Goal: Task Accomplishment & Management: Complete application form

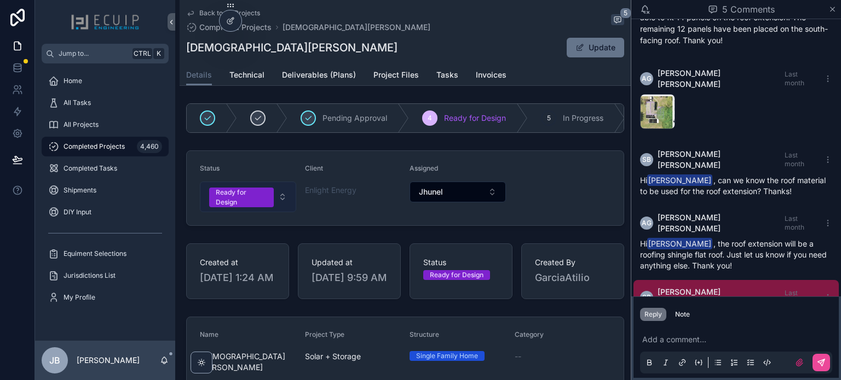
click at [258, 200] on div "Ready for Design" at bounding box center [241, 198] width 51 height 20
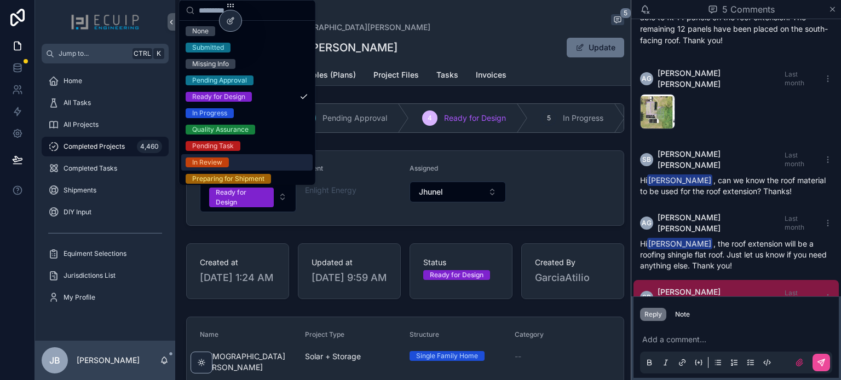
click at [229, 161] on div "In Review" at bounding box center [246, 162] width 131 height 16
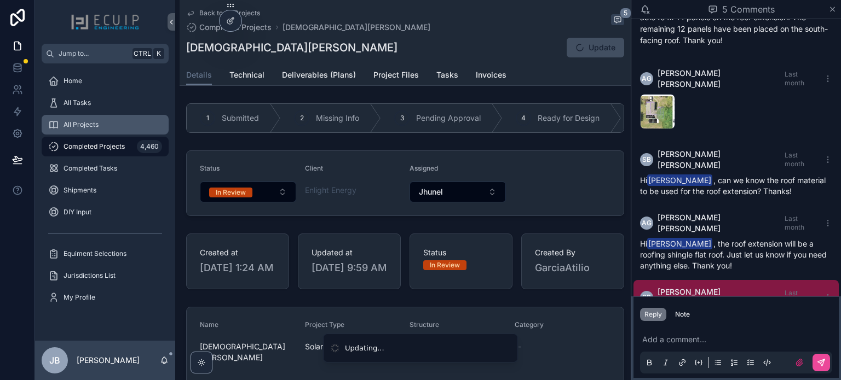
click at [92, 122] on span "All Projects" at bounding box center [80, 124] width 35 height 9
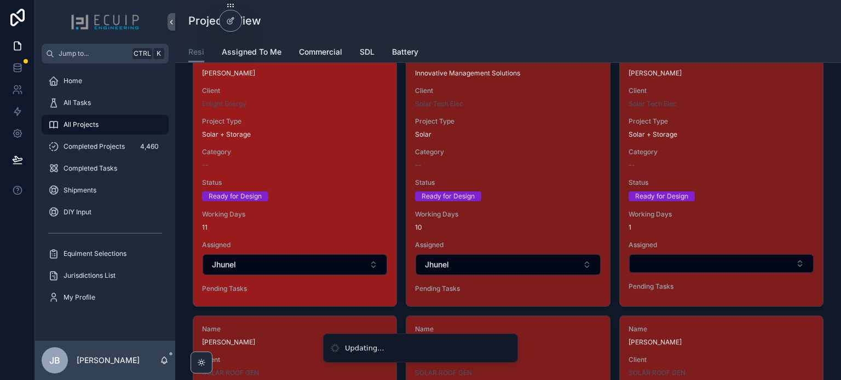
scroll to position [1478, 0]
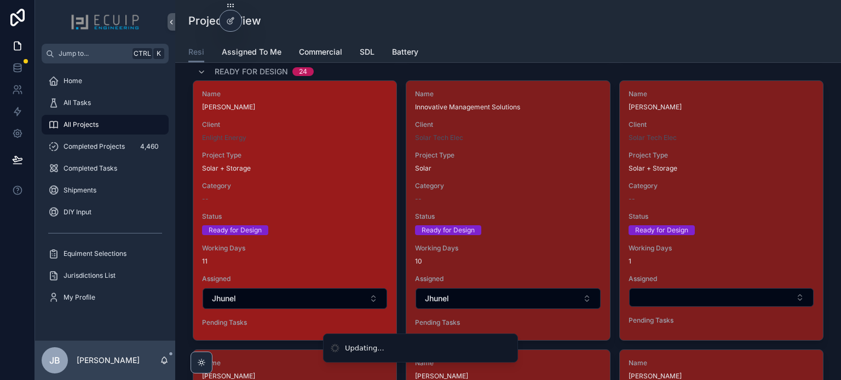
click at [333, 215] on span "Status" at bounding box center [295, 216] width 186 height 9
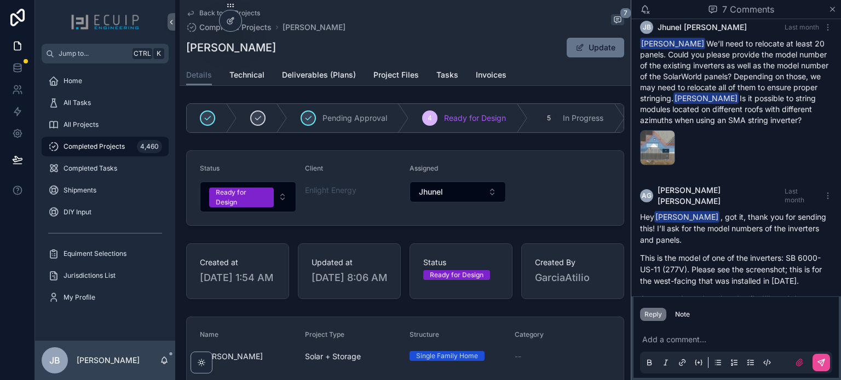
scroll to position [345, 0]
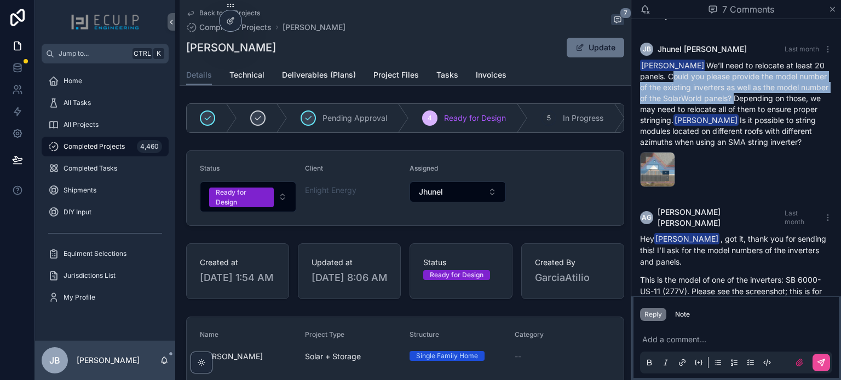
drag, startPoint x: 670, startPoint y: 67, endPoint x: 786, endPoint y: 89, distance: 118.1
click at [786, 89] on div "Atilio Garcia We’ll need to relocate at least 20 panels. Could you please provi…" at bounding box center [736, 104] width 192 height 88
copy div "Could you please provide the model number of the existing inverters as well as …"
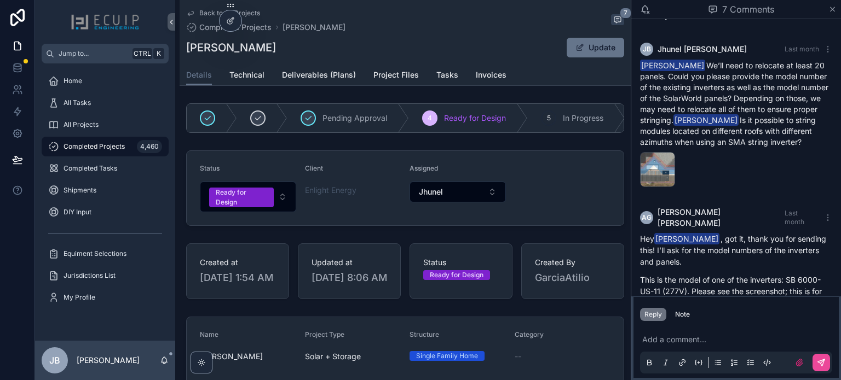
click at [761, 186] on div "image .png" at bounding box center [736, 169] width 192 height 35
click at [449, 76] on span "Tasks" at bounding box center [447, 75] width 22 height 11
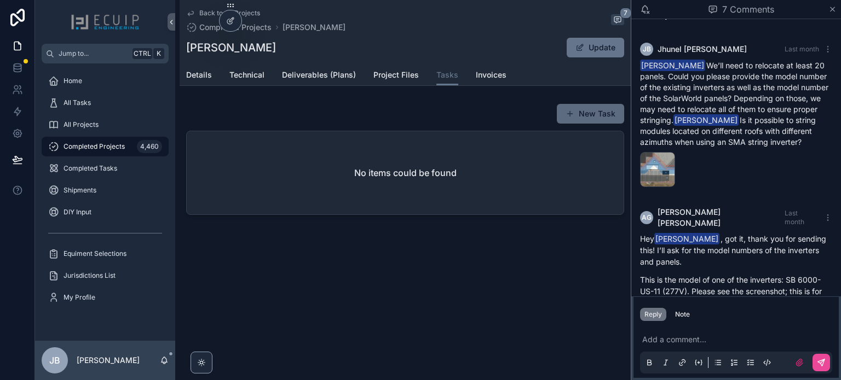
click at [578, 112] on button "New Task" at bounding box center [590, 114] width 67 height 20
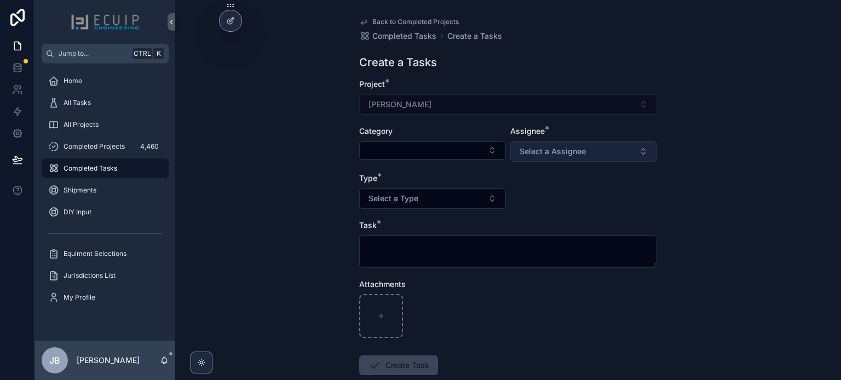
click at [554, 151] on span "Select a Assignee" at bounding box center [552, 151] width 66 height 11
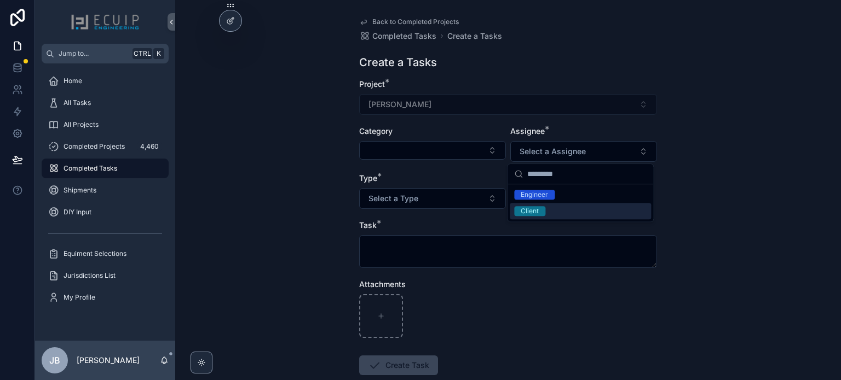
click at [539, 207] on span "Client" at bounding box center [529, 211] width 31 height 10
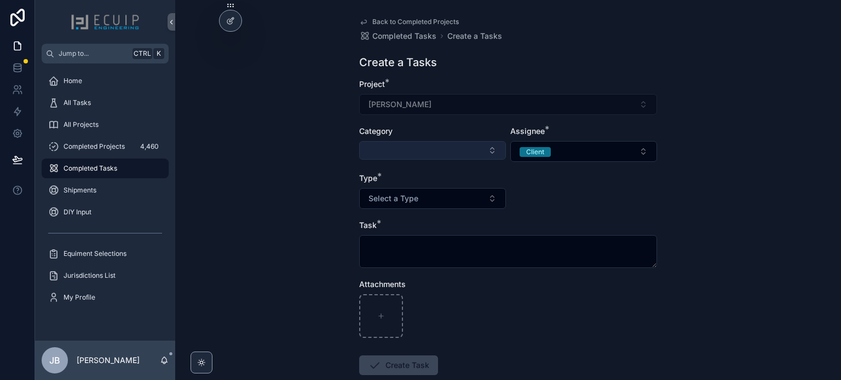
click at [410, 151] on button "Select Button" at bounding box center [432, 150] width 147 height 19
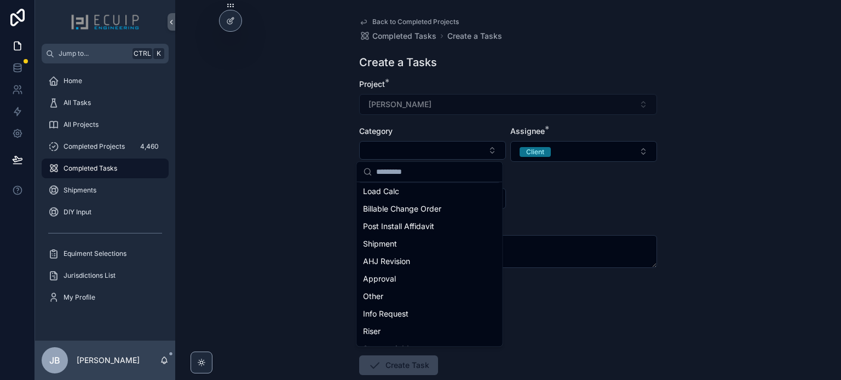
scroll to position [219, 0]
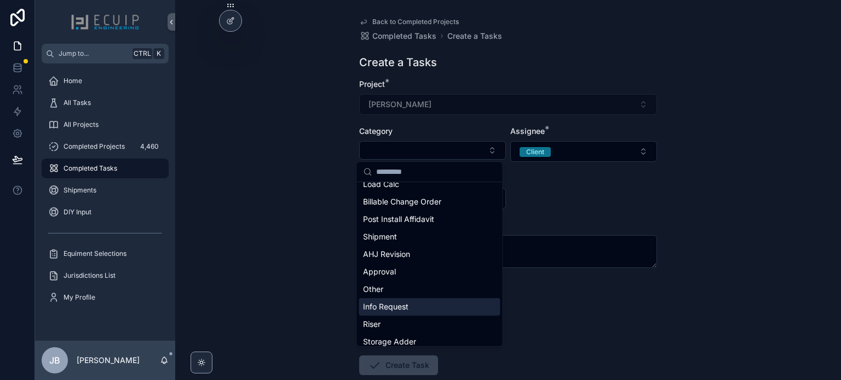
click at [417, 304] on div "Info Request" at bounding box center [428, 307] width 141 height 18
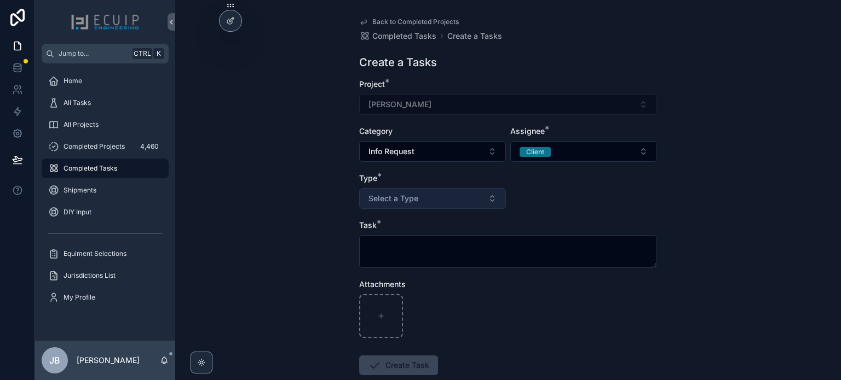
click at [421, 201] on button "Select a Type" at bounding box center [432, 198] width 147 height 21
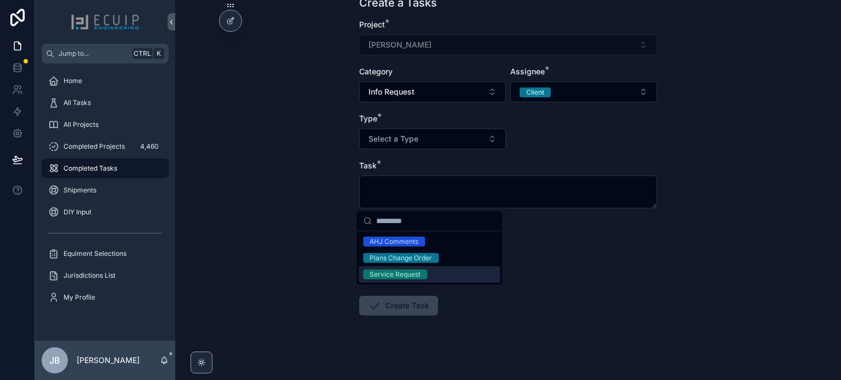
scroll to position [65, 0]
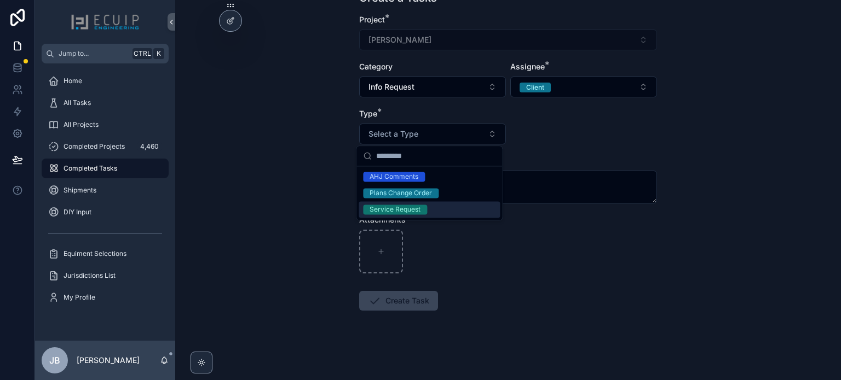
click at [502, 271] on div "scrollable content" at bounding box center [508, 252] width 298 height 44
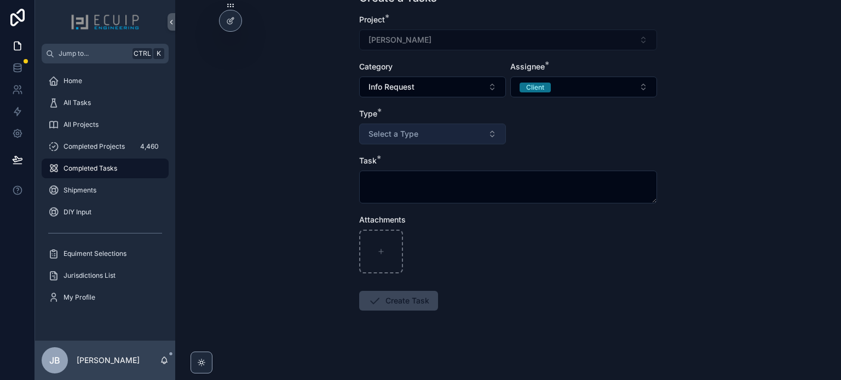
click at [429, 136] on button "Select a Type" at bounding box center [432, 134] width 147 height 21
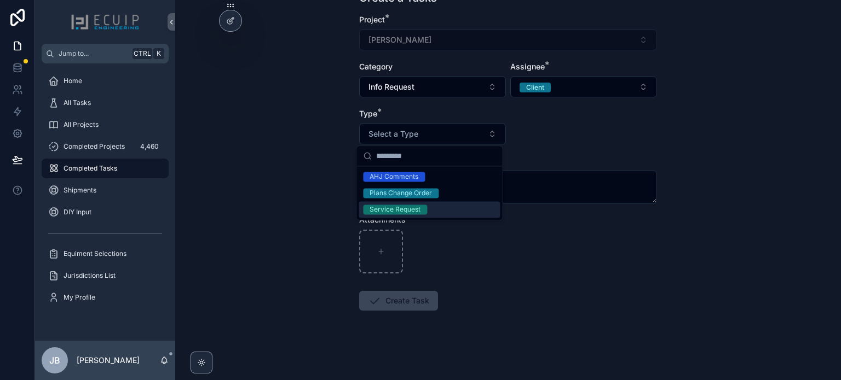
click at [418, 208] on div "Service Request" at bounding box center [394, 210] width 51 height 10
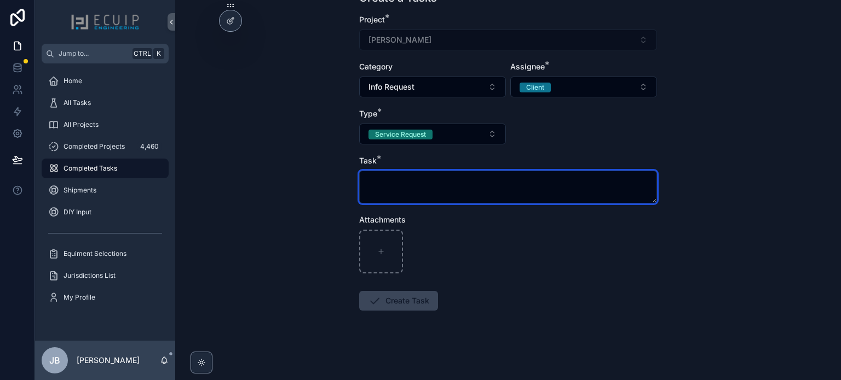
click at [448, 190] on textarea "scrollable content" at bounding box center [508, 187] width 298 height 33
paste textarea "**********"
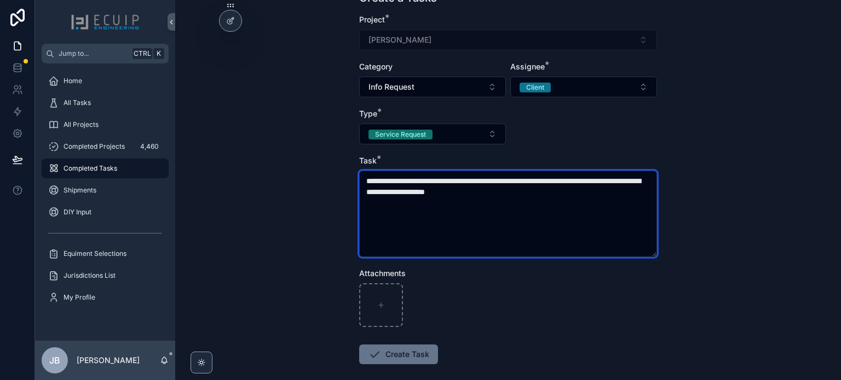
type textarea "**********"
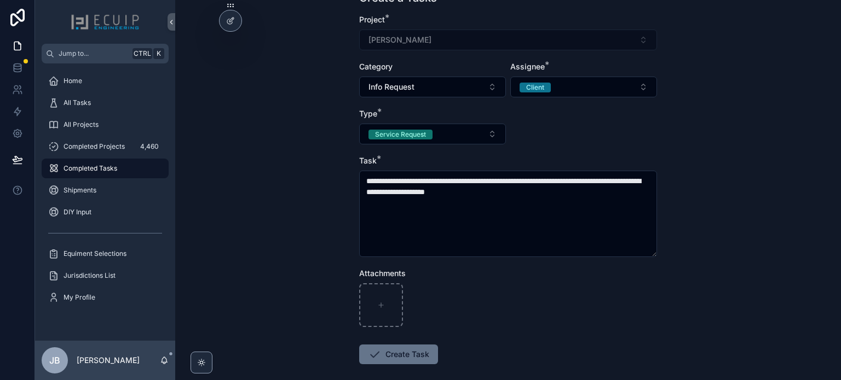
click at [517, 297] on div "scrollable content" at bounding box center [508, 306] width 298 height 44
click at [399, 352] on button "Create Task" at bounding box center [398, 355] width 79 height 20
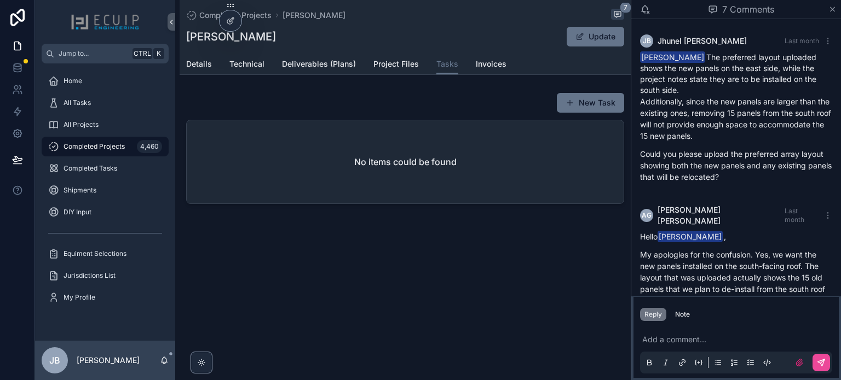
scroll to position [837, 0]
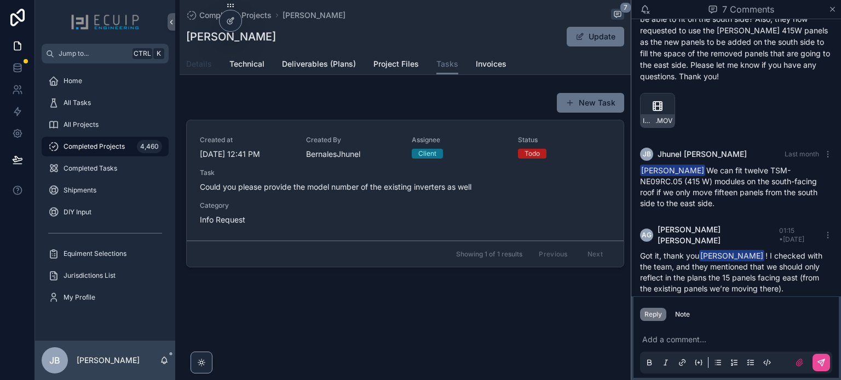
click at [195, 65] on span "Details" at bounding box center [199, 64] width 26 height 11
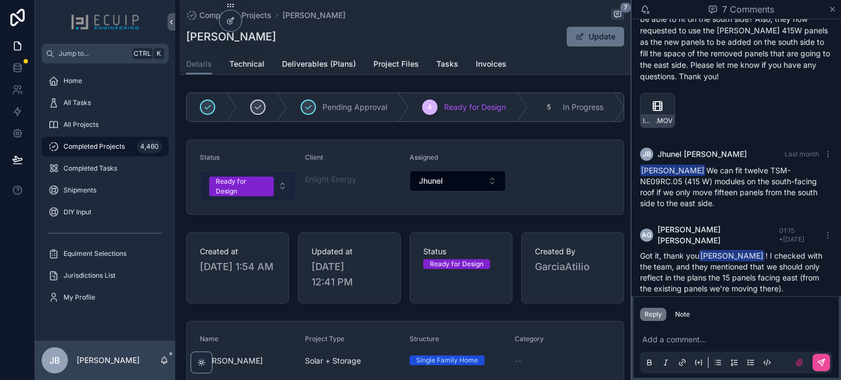
click at [250, 190] on div "Ready for Design" at bounding box center [241, 187] width 51 height 20
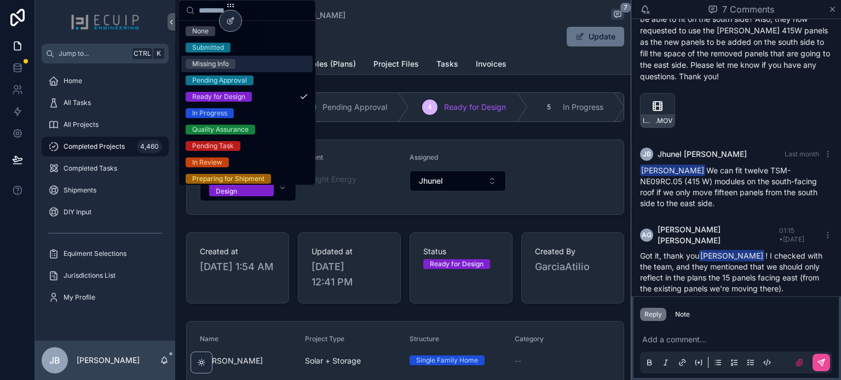
click at [232, 63] on span "Missing Info" at bounding box center [211, 64] width 50 height 10
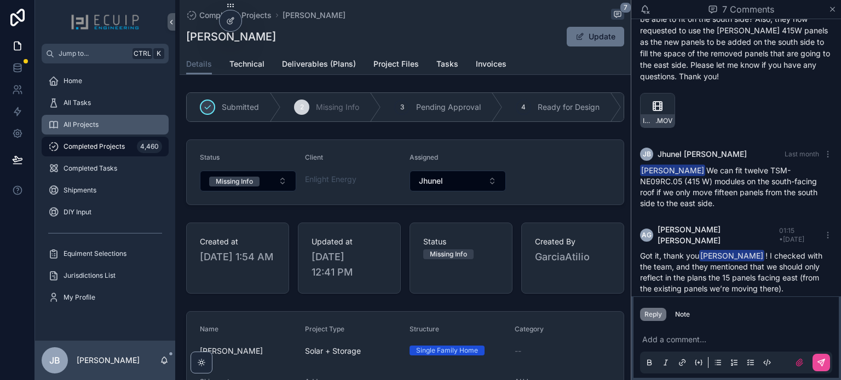
click at [95, 126] on span "All Projects" at bounding box center [80, 124] width 35 height 9
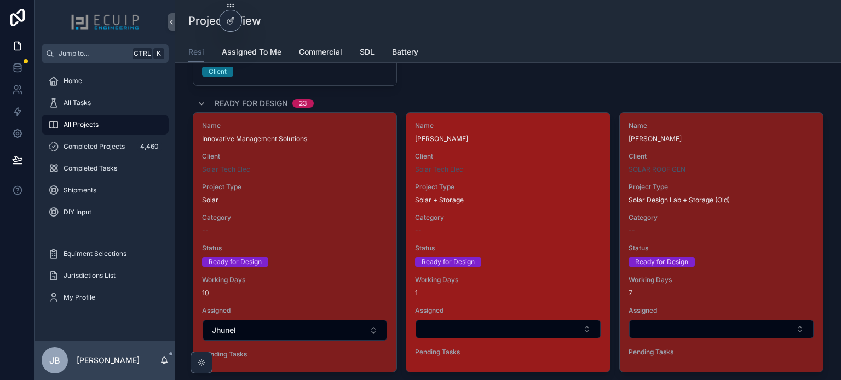
scroll to position [1751, 0]
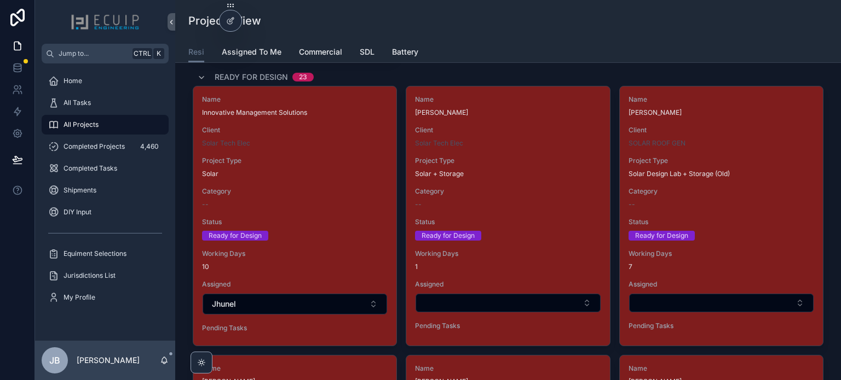
click at [339, 218] on span "Status" at bounding box center [295, 222] width 186 height 9
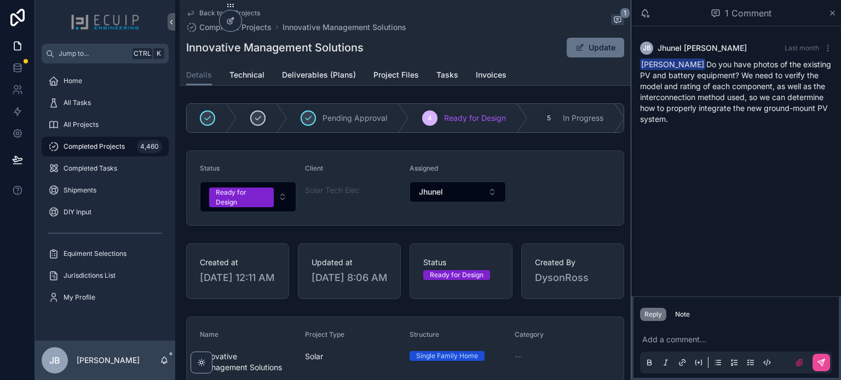
drag, startPoint x: 709, startPoint y: 120, endPoint x: 689, endPoint y: 65, distance: 58.9
click at [689, 65] on div "Ross Dyson Do you have photos of the existing PV and battery equipment? We need…" at bounding box center [736, 92] width 192 height 66
copy span "Do you have photos of the existing PV and battery equipment? We need to verify …"
click at [742, 153] on div "JB Jhunel Bernales Last month Ross Dyson Do you have photos of the existing PV …" at bounding box center [736, 161] width 210 height 270
click at [444, 76] on span "Tasks" at bounding box center [447, 75] width 22 height 11
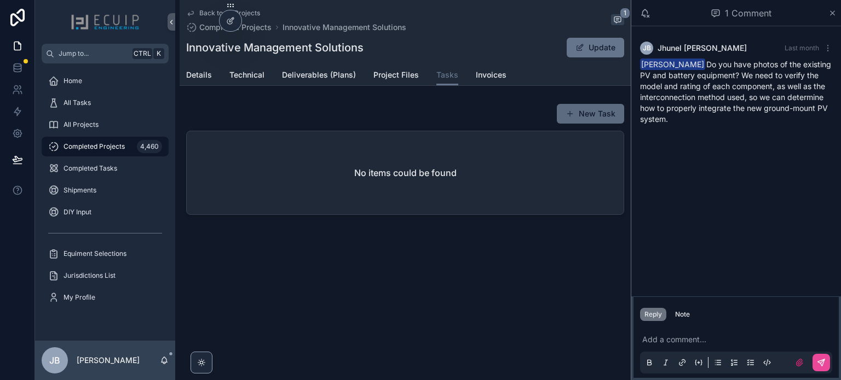
click at [568, 117] on span "scrollable content" at bounding box center [569, 113] width 9 height 9
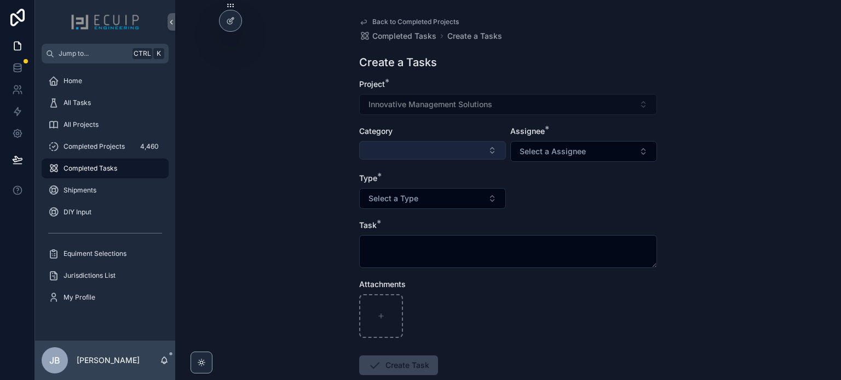
click at [453, 148] on button "Select Button" at bounding box center [432, 150] width 147 height 19
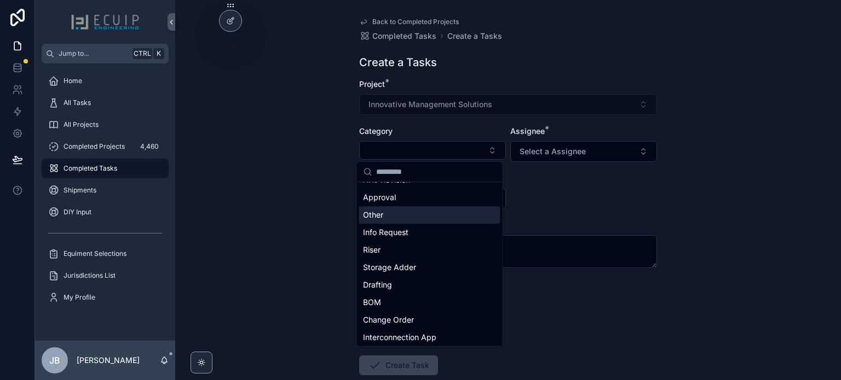
scroll to position [313, 0]
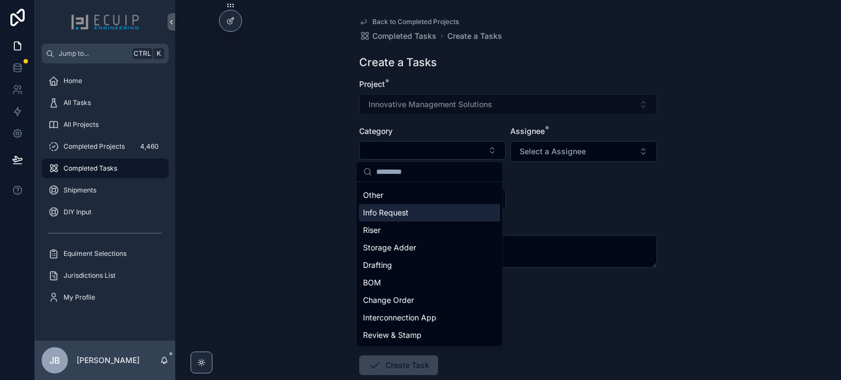
click at [400, 215] on span "Info Request" at bounding box center [385, 212] width 45 height 11
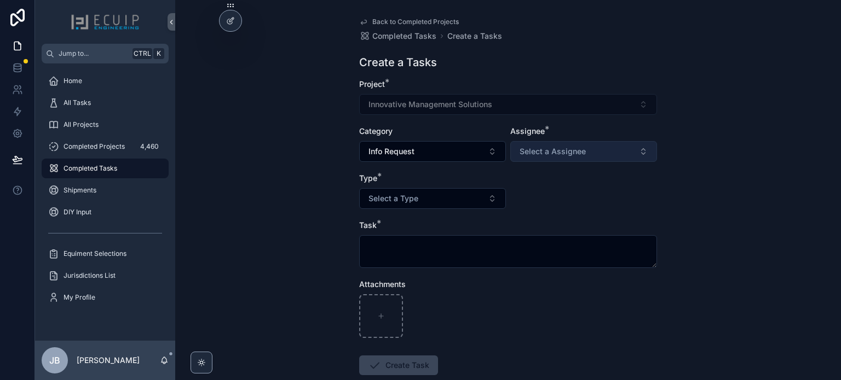
click at [571, 147] on span "Select a Assignee" at bounding box center [552, 151] width 66 height 11
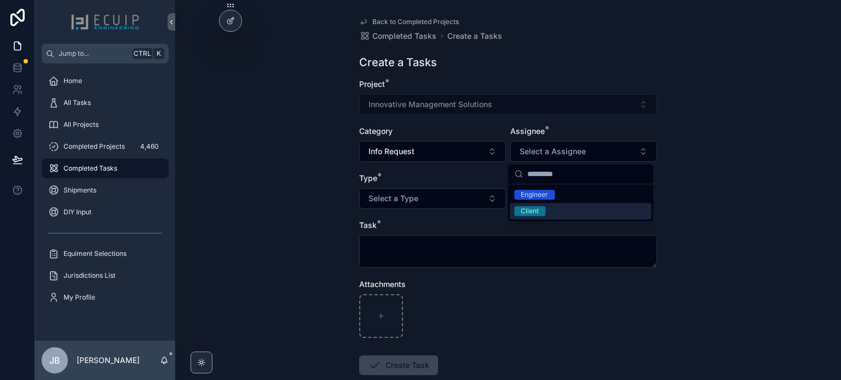
drag, startPoint x: 541, startPoint y: 210, endPoint x: 490, endPoint y: 212, distance: 50.4
click at [540, 210] on span "Client" at bounding box center [529, 211] width 31 height 10
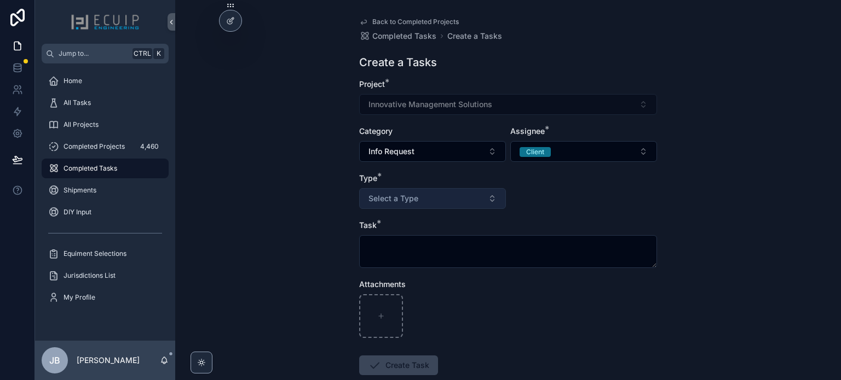
click at [419, 196] on button "Select a Type" at bounding box center [432, 198] width 147 height 21
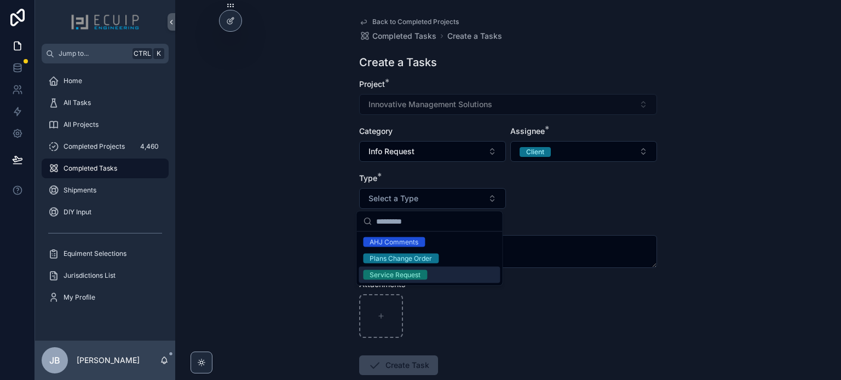
click at [399, 276] on div "Service Request" at bounding box center [394, 275] width 51 height 10
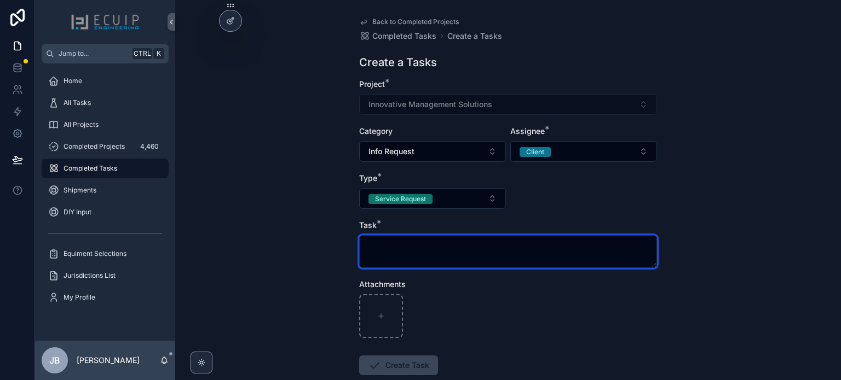
click at [416, 255] on textarea "scrollable content" at bounding box center [508, 251] width 298 height 33
paste textarea "**********"
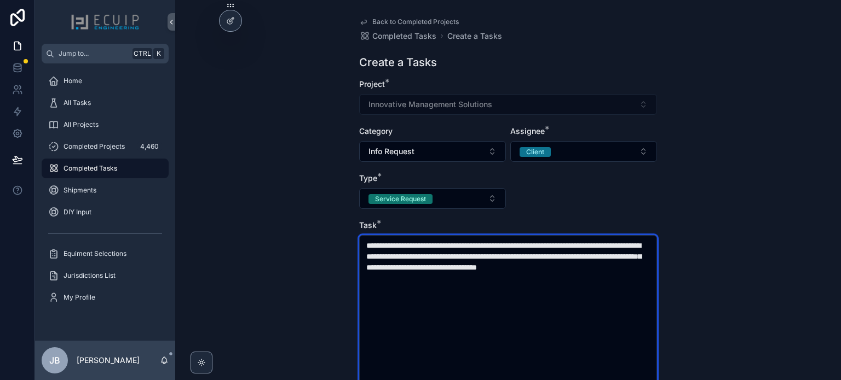
type textarea "**********"
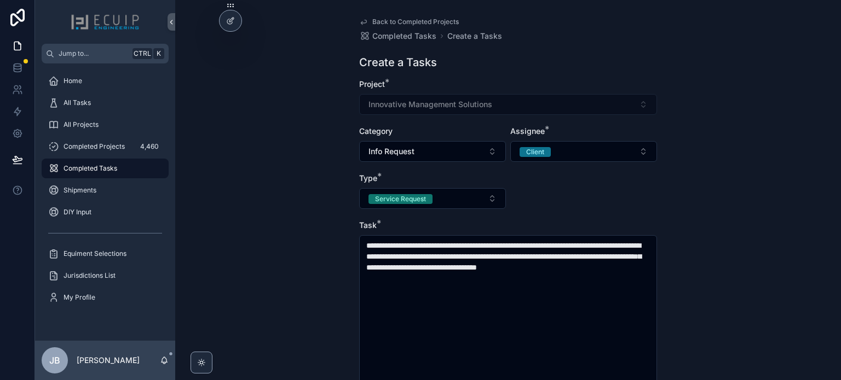
click at [693, 237] on div "**********" at bounding box center [508, 190] width 666 height 380
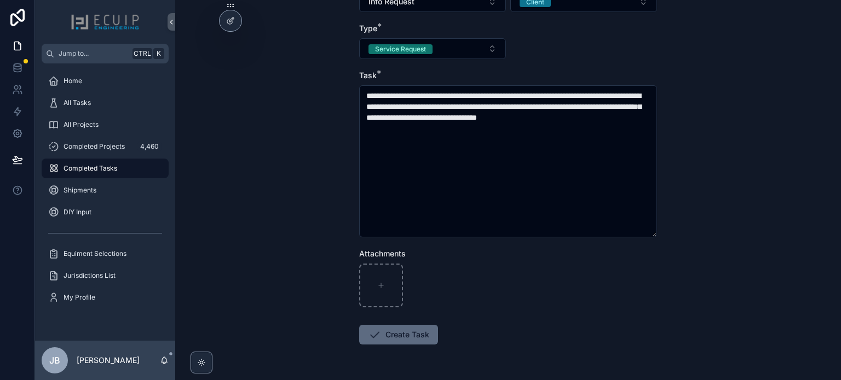
scroll to position [164, 0]
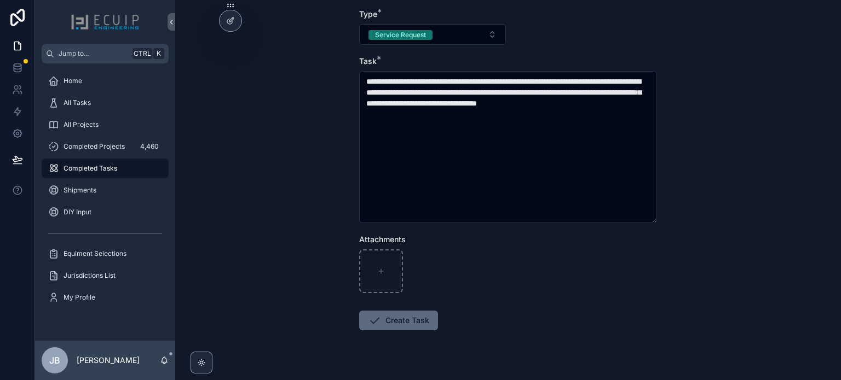
click at [420, 321] on button "Create Task" at bounding box center [398, 321] width 79 height 20
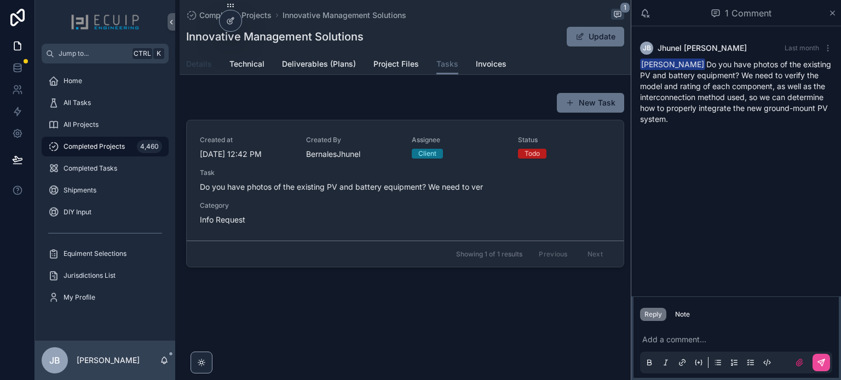
click at [197, 67] on span "Details" at bounding box center [199, 64] width 26 height 11
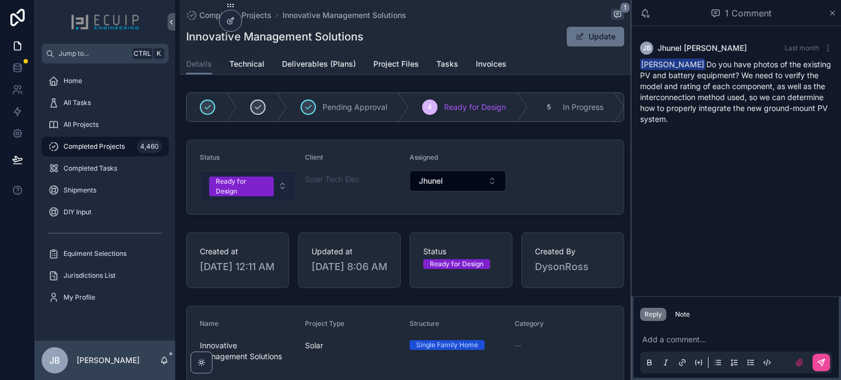
click at [252, 178] on button "Ready for Design" at bounding box center [248, 186] width 96 height 31
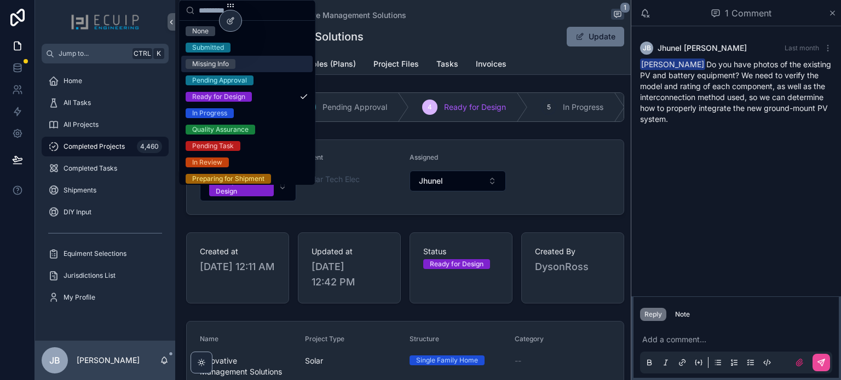
click at [235, 65] on span "Missing Info" at bounding box center [211, 64] width 50 height 10
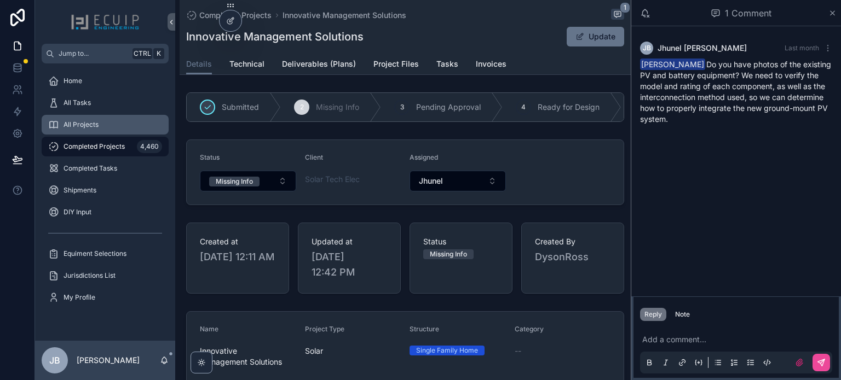
click at [101, 124] on div "All Projects" at bounding box center [105, 125] width 114 height 18
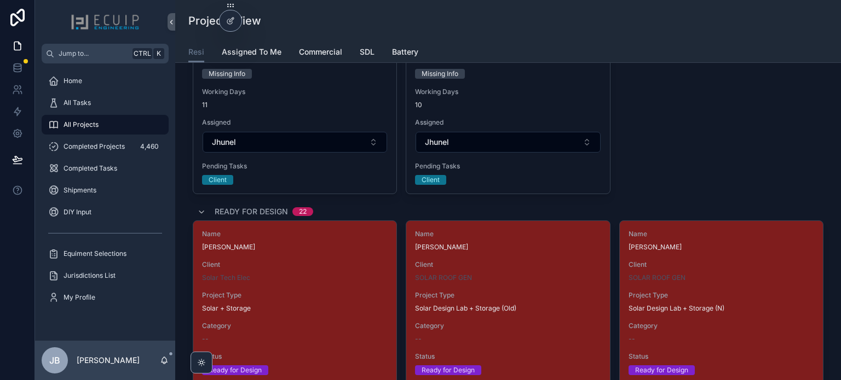
scroll to position [1587, 0]
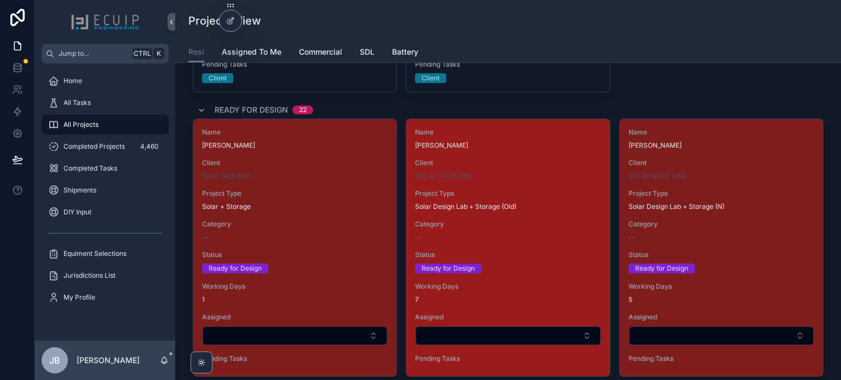
scroll to position [1697, 0]
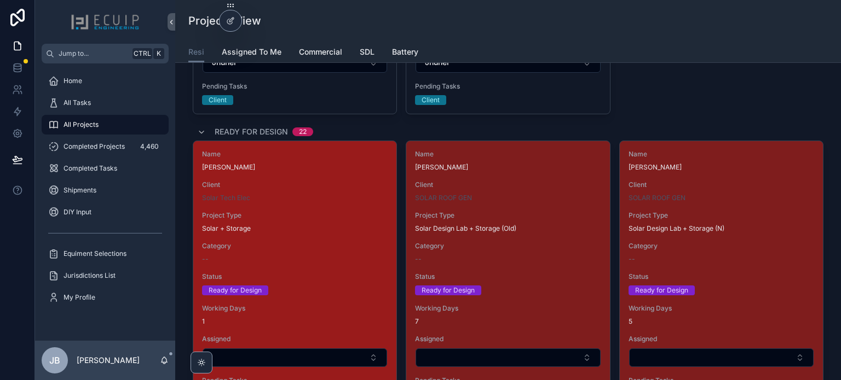
click at [342, 242] on span "Category" at bounding box center [295, 246] width 186 height 9
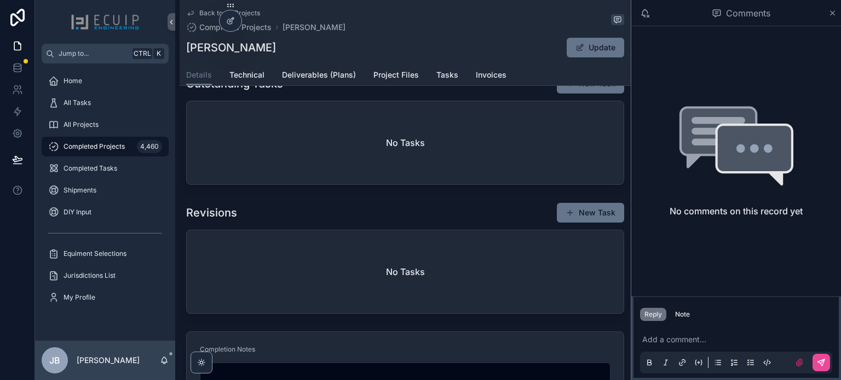
scroll to position [602, 0]
click at [390, 80] on link "Project Files" at bounding box center [395, 76] width 45 height 22
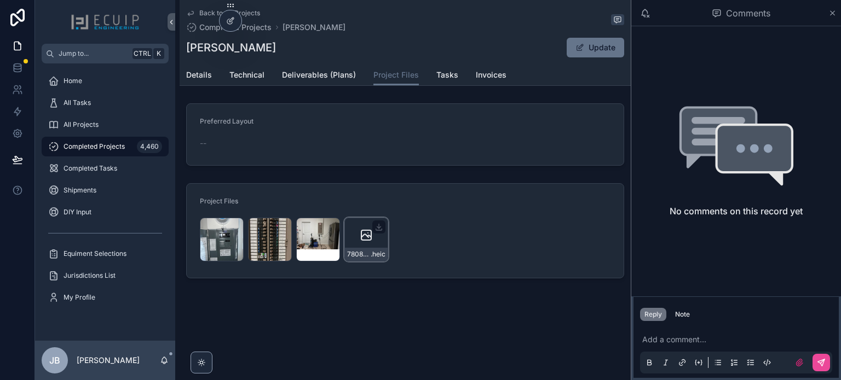
click at [370, 235] on icon "scrollable content" at bounding box center [366, 235] width 10 height 10
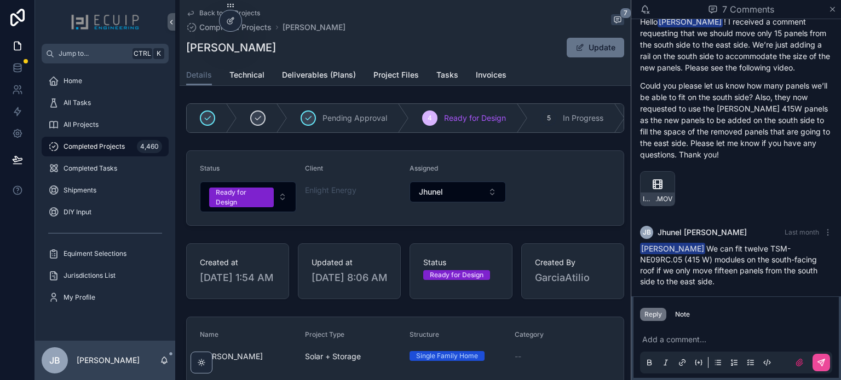
scroll to position [837, 0]
